Goal: Information Seeking & Learning: Check status

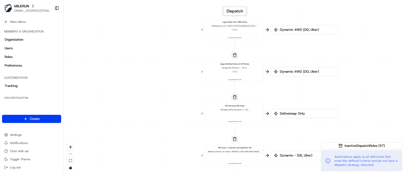
scroll to position [51, 0]
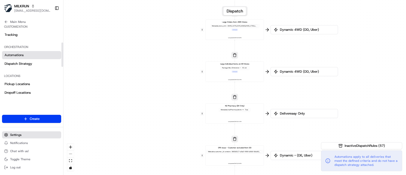
click at [12, 136] on span "Settings" at bounding box center [15, 135] width 11 height 4
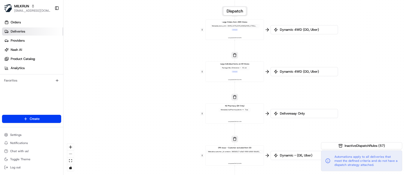
click at [37, 33] on link "Deliveries" at bounding box center [32, 31] width 61 height 8
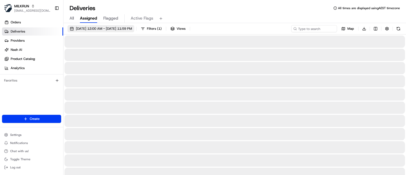
click at [94, 27] on span "[DATE] 12:00 AM - [DATE] 11:59 PM" at bounding box center [104, 28] width 56 height 5
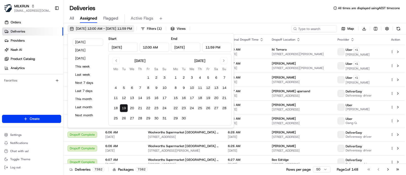
type input "[DATE]"
type input "12:00 AM"
type input "[DATE]"
type input "11:59 PM"
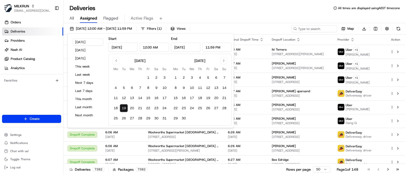
click at [272, 17] on div "All Assigned Flagged Active Flags" at bounding box center [234, 18] width 343 height 9
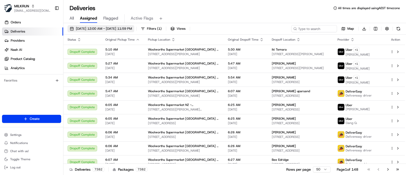
click at [108, 25] on button "[DATE] 12:00 AM - [DATE] 11:59 PM" at bounding box center [101, 28] width 67 height 7
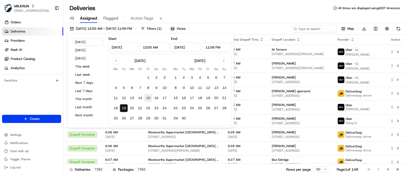
click at [147, 97] on button "15" at bounding box center [148, 98] width 8 height 8
type input "[DATE]"
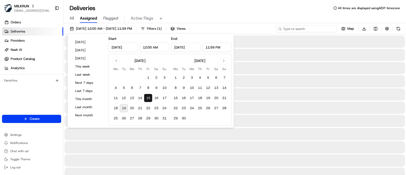
click at [323, 28] on input at bounding box center [306, 28] width 61 height 7
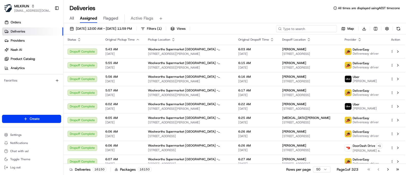
paste input "264923479"
type input "264923479"
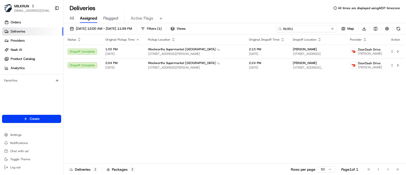
click at [306, 28] on input "6b961" at bounding box center [306, 28] width 61 height 7
paste input "[PERSON_NAME]"
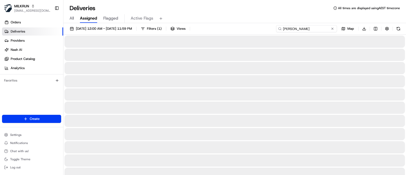
type input "[PERSON_NAME]"
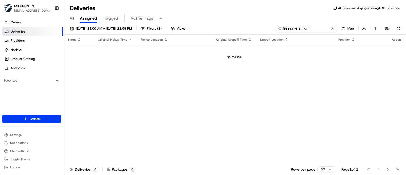
click at [284, 29] on input "[PERSON_NAME]" at bounding box center [306, 28] width 61 height 7
click at [315, 30] on input "[PERSON_NAME]" at bounding box center [306, 28] width 61 height 7
click at [102, 28] on span "[DATE] 12:00 AM - [DATE] 11:59 PM" at bounding box center [104, 28] width 56 height 5
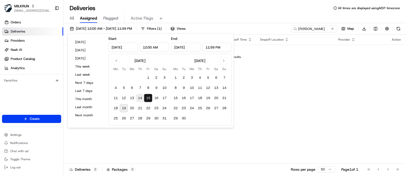
click at [141, 96] on button "14" at bounding box center [140, 98] width 8 height 8
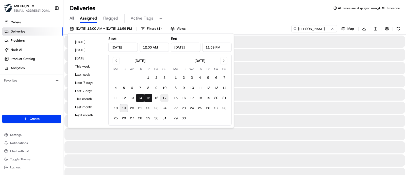
click at [166, 97] on button "17" at bounding box center [164, 98] width 8 height 8
type input "[DATE]"
click at [139, 98] on button "14" at bounding box center [140, 98] width 8 height 8
type input "[DATE]"
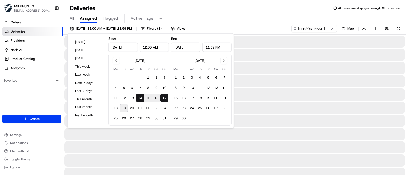
click at [236, 26] on div "[DATE] 12:00 AM - [DATE] 11:59 PM Filters ( 1 ) Views Lexie Macaster Map Downlo…" at bounding box center [234, 29] width 343 height 9
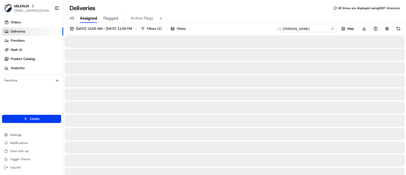
click at [325, 29] on input "[PERSON_NAME]" at bounding box center [306, 28] width 61 height 7
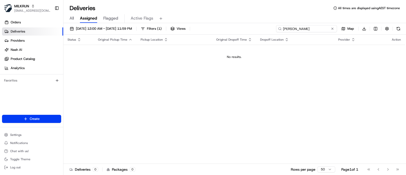
click at [316, 27] on input "[PERSON_NAME]" at bounding box center [306, 28] width 61 height 7
drag, startPoint x: 316, startPoint y: 27, endPoint x: 314, endPoint y: 27, distance: 2.6
click at [316, 27] on input "[PERSON_NAME]" at bounding box center [306, 28] width 61 height 7
click at [311, 25] on input "[PERSON_NAME]" at bounding box center [306, 28] width 61 height 7
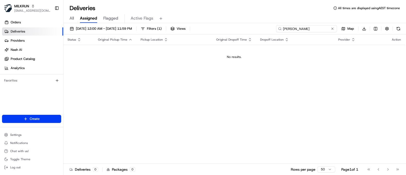
click at [313, 27] on input "[PERSON_NAME]" at bounding box center [306, 28] width 61 height 7
click at [313, 28] on input "[PERSON_NAME]" at bounding box center [306, 28] width 61 height 7
type input "[PERSON_NAME]"
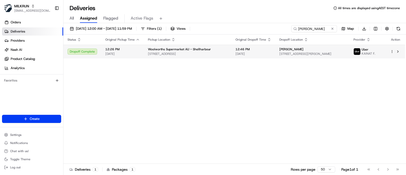
click at [305, 55] on span "[STREET_ADDRESS][PERSON_NAME]" at bounding box center [313, 54] width 66 height 4
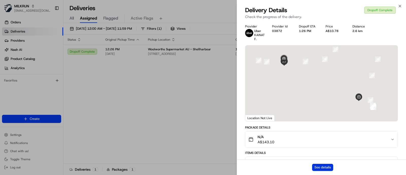
click at [318, 168] on button "See details" at bounding box center [322, 167] width 21 height 7
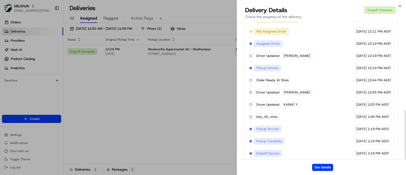
scroll to position [247, 0]
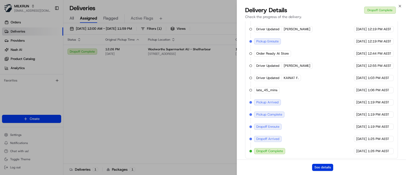
click at [323, 168] on button "See details" at bounding box center [322, 167] width 21 height 7
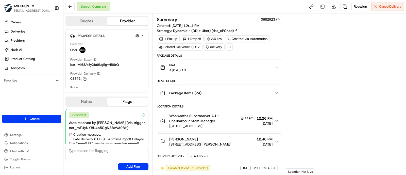
scroll to position [22, 0]
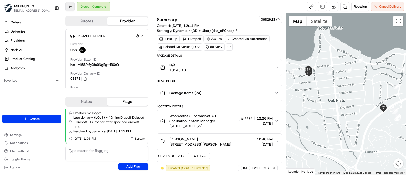
click at [70, 5] on button at bounding box center [70, 6] width 9 height 9
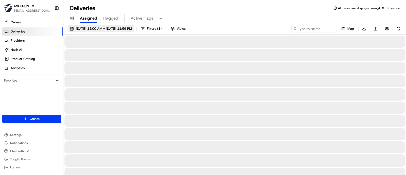
click at [127, 27] on span "[DATE] 12:00 AM - [DATE] 11:59 PM" at bounding box center [104, 28] width 56 height 5
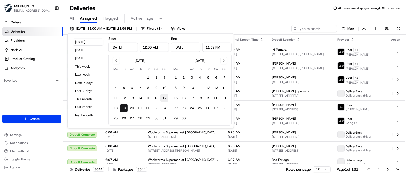
click at [166, 96] on button "17" at bounding box center [164, 98] width 8 height 8
type input "[DATE]"
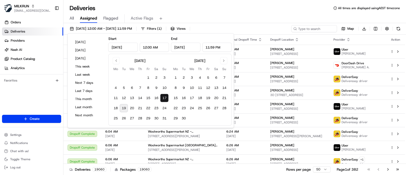
click at [164, 97] on button "17" at bounding box center [164, 98] width 8 height 8
click at [280, 19] on div "All Assigned Flagged Active Flags" at bounding box center [234, 18] width 343 height 9
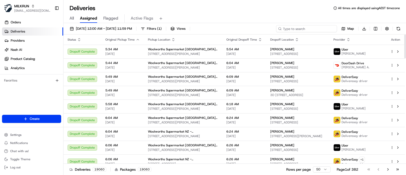
click at [321, 28] on input at bounding box center [306, 28] width 61 height 7
paste input "Kaye Maddigan"
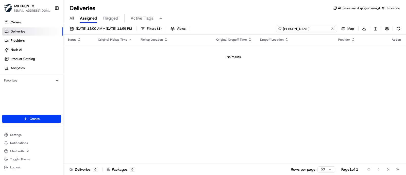
drag, startPoint x: 288, startPoint y: 28, endPoint x: 268, endPoint y: 28, distance: 19.8
click at [269, 28] on div "17/08/2025 12:00 AM - 17/08/2025 11:59 PM Filters ( 1 ) Views Kaye Maddigan Map…" at bounding box center [234, 29] width 343 height 9
type input "Kaye Maddigan"
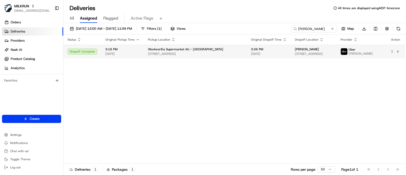
click at [251, 48] on span "3:36 PM" at bounding box center [269, 49] width 36 height 4
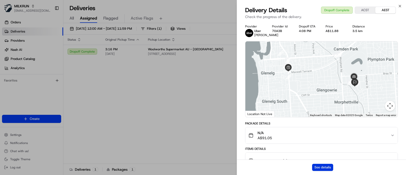
click at [326, 167] on button "See details" at bounding box center [322, 167] width 21 height 7
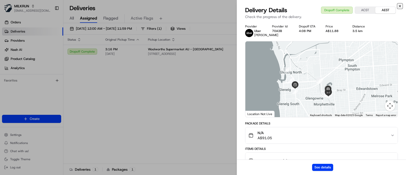
click at [400, 5] on icon "button" at bounding box center [400, 6] width 4 height 4
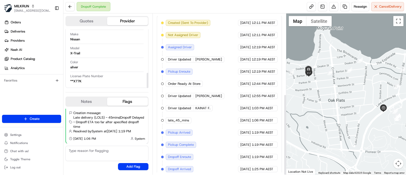
scroll to position [159, 0]
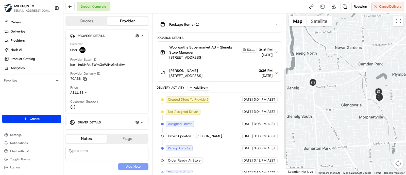
scroll to position [123, 0]
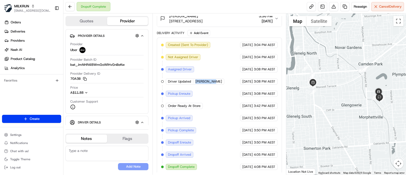
drag, startPoint x: 194, startPoint y: 81, endPoint x: 212, endPoint y: 81, distance: 17.8
click at [212, 81] on div "Driver Updated SOFIANE B." at bounding box center [195, 81] width 59 height 6
copy span "[PERSON_NAME]"
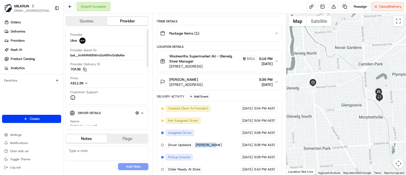
scroll to position [0, 0]
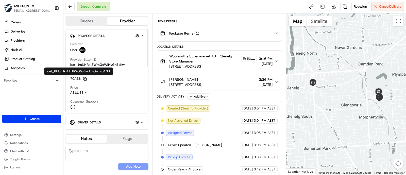
click at [77, 78] on button "70A3B Copy del_BbCrHkRHTBiQGQRlwBcKOw 70A3B" at bounding box center [78, 78] width 17 height 5
copy button "70A3B"
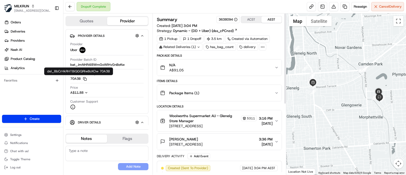
click at [261, 45] on icon at bounding box center [263, 47] width 5 height 5
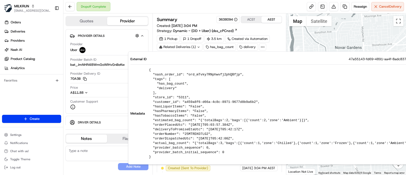
click at [349, 57] on span "47a55143-fd69-4891-aa4f-8adc837e76b9" at bounding box center [383, 59] width 68 height 5
copy span "47a55143-fd69-4891-aa4f-8adc837e76b9"
click at [108, 53] on div "Provider Uber" at bounding box center [106, 48] width 73 height 13
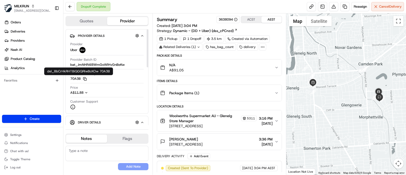
click at [84, 78] on rect "button" at bounding box center [85, 79] width 2 height 2
drag, startPoint x: 169, startPoint y: 145, endPoint x: 243, endPoint y: 145, distance: 73.9
click at [203, 145] on div "Kaye Maddigan Unit 26/33 Austral Terrace, Morphettville, SA 5043, AU" at bounding box center [181, 142] width 42 height 10
copy span "Unit 26/33 Austral Terrace, Morphettville, SA"
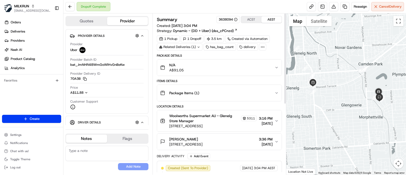
click at [263, 46] on icon at bounding box center [263, 47] width 5 height 5
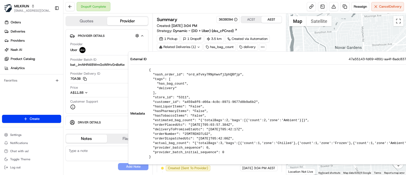
click at [270, 31] on div "Summary 3638094 ACST AEST Created: 17/08/2025 3:04 PM Strategy: Dynamic - (DD +…" at bounding box center [219, 24] width 125 height 17
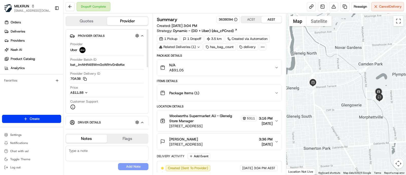
click at [85, 124] on div "Driver Details Hidden ( 4 )" at bounding box center [109, 122] width 62 height 6
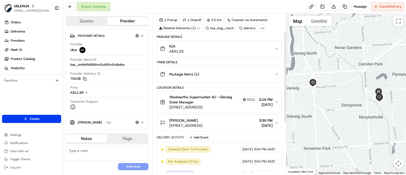
scroll to position [31, 0]
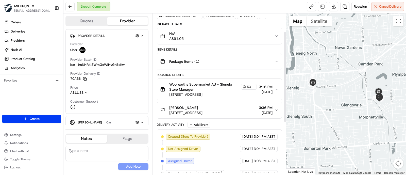
click at [209, 59] on div "Package Items ( 1 )" at bounding box center [217, 61] width 115 height 10
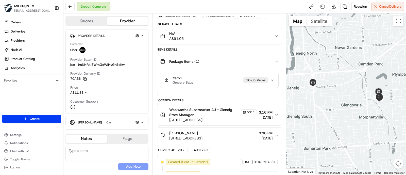
scroll to position [63, 0]
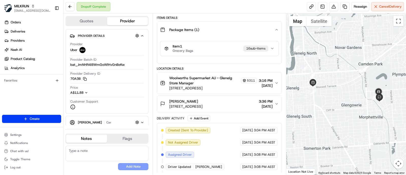
click at [225, 50] on div "Item 1 Grocery Bags 16 sub-item s" at bounding box center [218, 48] width 106 height 9
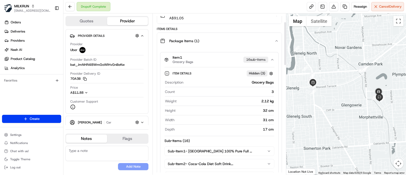
scroll to position [31, 0]
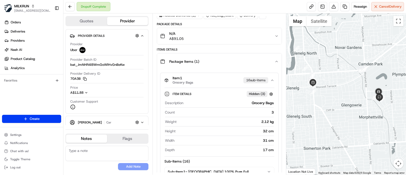
click at [228, 80] on div "Item 1 Grocery Bags 16 sub-item s" at bounding box center [218, 80] width 106 height 9
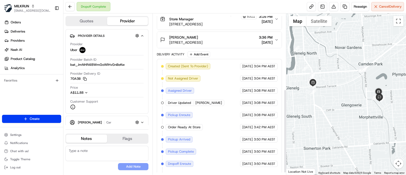
scroll to position [149, 0]
